Goal: Task Accomplishment & Management: Use online tool/utility

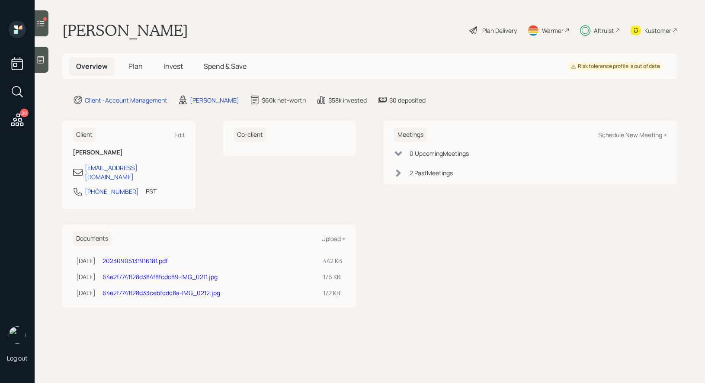
click at [178, 67] on span "Invest" at bounding box center [173, 66] width 19 height 10
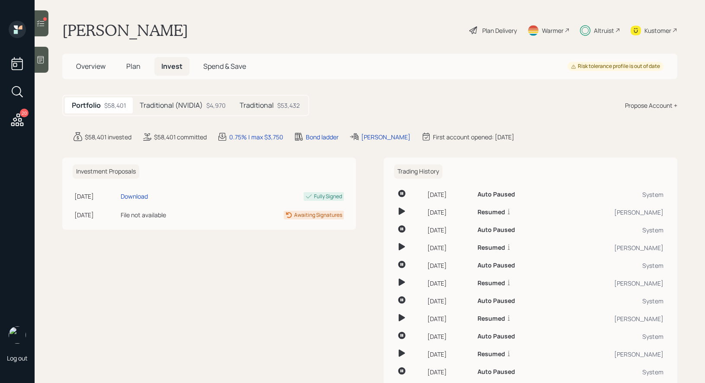
click at [171, 104] on h5 "Traditional (NVIDIA)" at bounding box center [171, 105] width 63 height 8
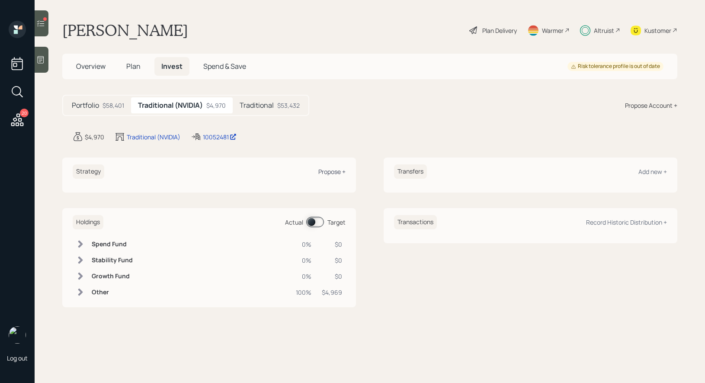
click at [335, 172] on div "Propose +" at bounding box center [332, 171] width 27 height 8
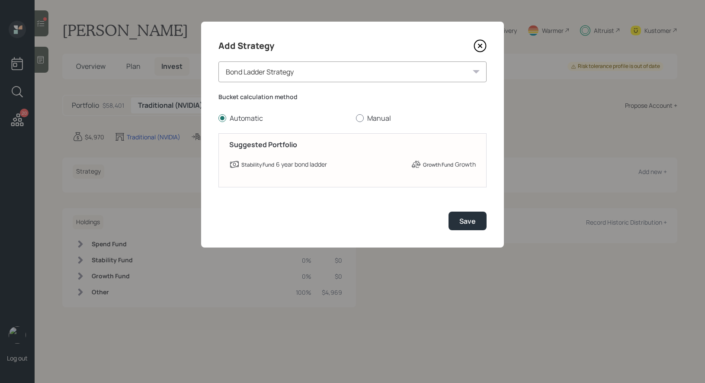
click at [358, 117] on div at bounding box center [360, 118] width 8 height 8
click at [356, 118] on input "Manual" at bounding box center [356, 118] width 0 height 0
radio input "true"
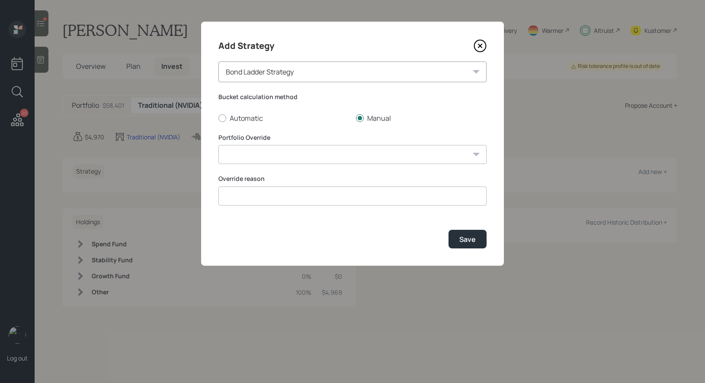
click at [310, 69] on div "Bond Ladder Strategy" at bounding box center [353, 71] width 268 height 21
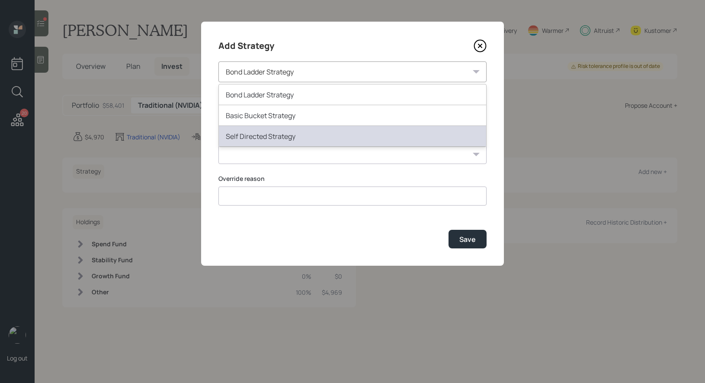
click at [266, 134] on div "Self Directed Strategy" at bounding box center [352, 136] width 267 height 21
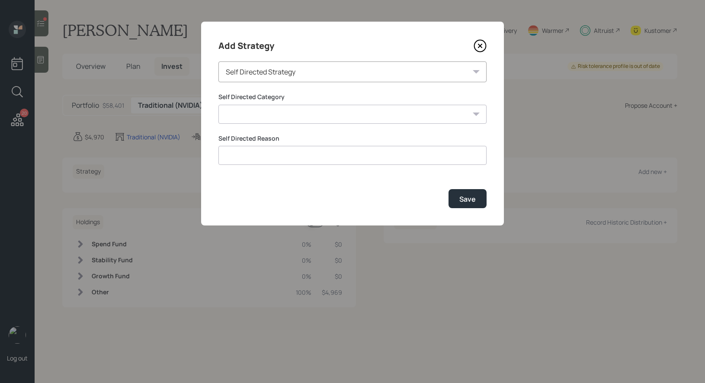
click at [260, 116] on select "Inherited IRA Legacy or Client Directed Holdings Other" at bounding box center [353, 114] width 268 height 19
click at [219, 105] on select "Inherited IRA Legacy or Client Directed Holdings Other" at bounding box center [353, 114] width 268 height 19
click at [246, 157] on input at bounding box center [353, 155] width 268 height 19
click at [249, 116] on select "Inherited IRA Legacy or Client Directed Holdings Other" at bounding box center [353, 114] width 268 height 19
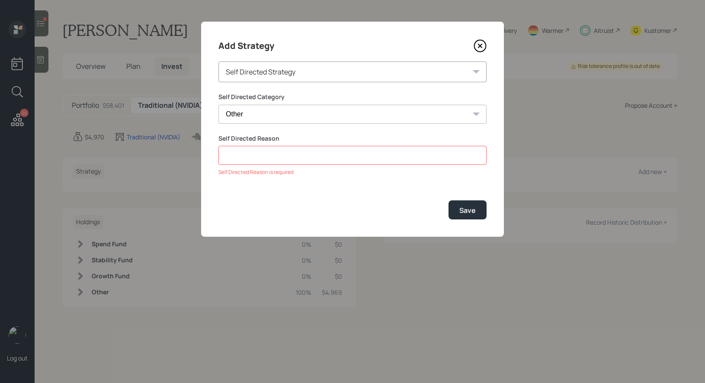
select select "legacy_or_client_directed_holdings"
click at [219, 105] on select "Inherited IRA Legacy or Client Directed Holdings Other" at bounding box center [353, 114] width 268 height 19
click at [354, 161] on input at bounding box center [353, 155] width 268 height 19
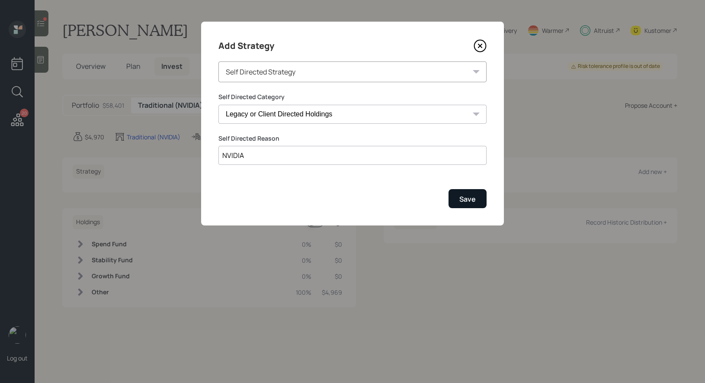
type input "NVIDIA"
click at [468, 199] on div "Save" at bounding box center [468, 199] width 16 height 10
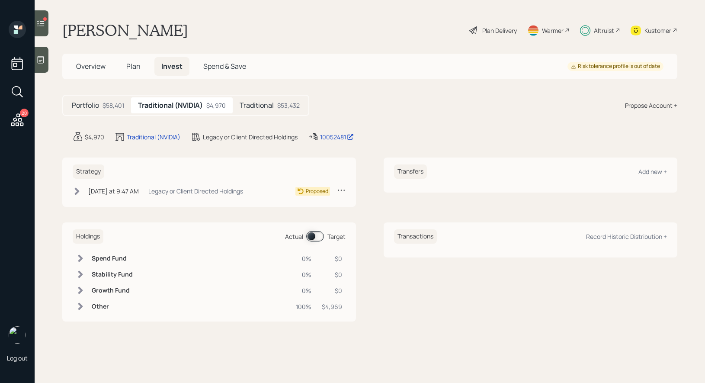
click at [78, 190] on icon at bounding box center [77, 190] width 5 height 7
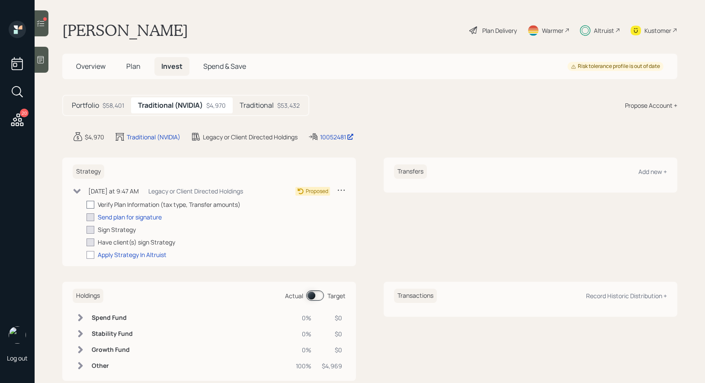
click at [92, 203] on div at bounding box center [91, 205] width 8 height 8
click at [87, 204] on input "checkbox" at bounding box center [86, 204] width 0 height 0
checkbox input "true"
click at [93, 254] on div at bounding box center [91, 255] width 8 height 8
click at [87, 254] on input "checkbox" at bounding box center [86, 254] width 0 height 0
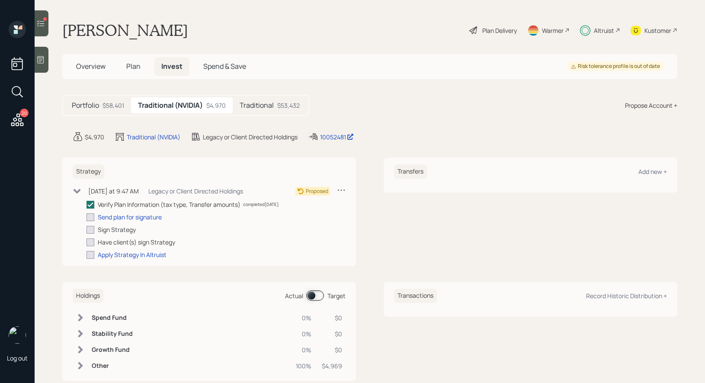
checkbox input "true"
